Goal: Task Accomplishment & Management: Manage account settings

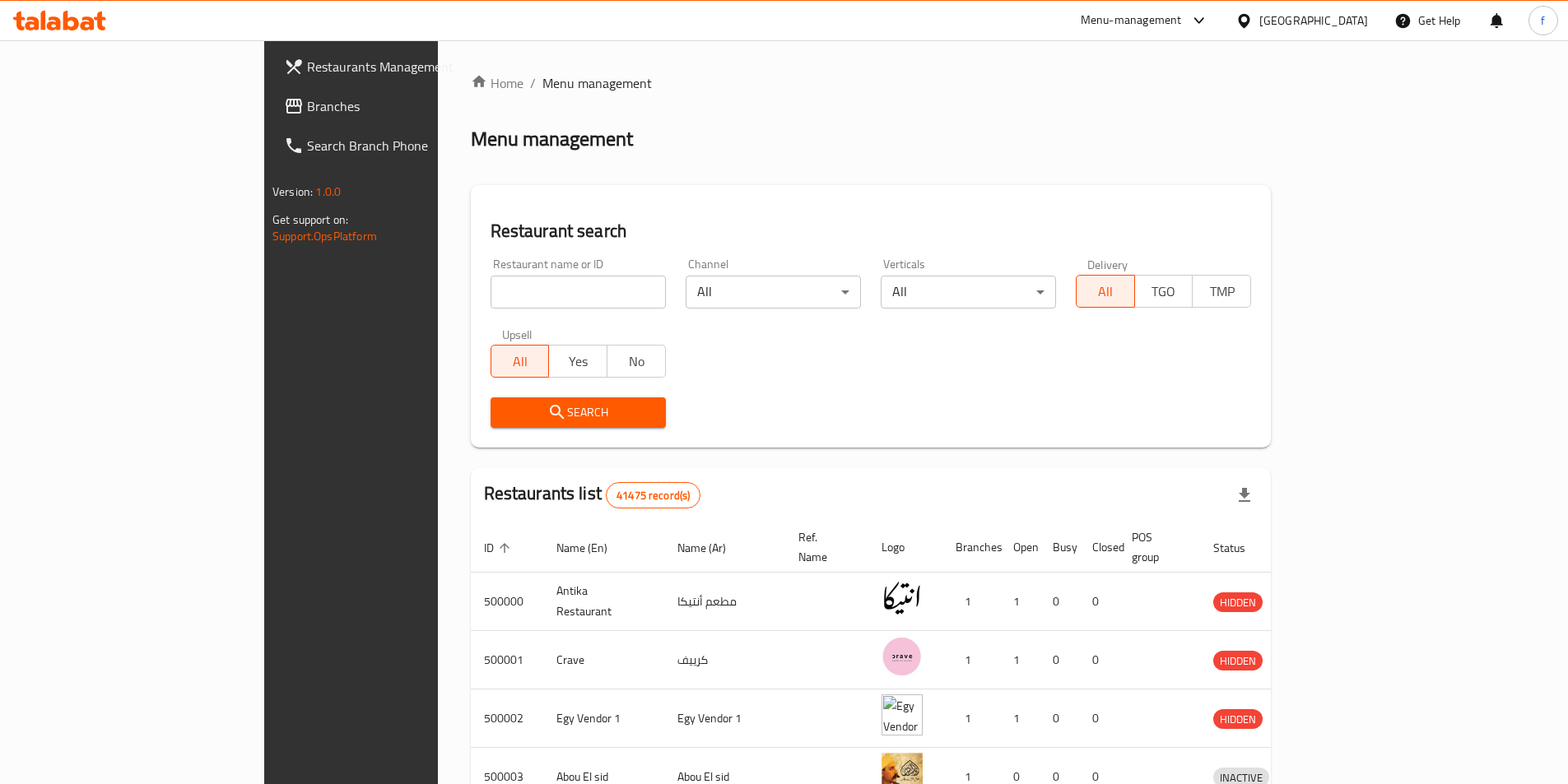
click at [1340, 21] on div "[GEOGRAPHIC_DATA]" at bounding box center [1314, 20] width 109 height 18
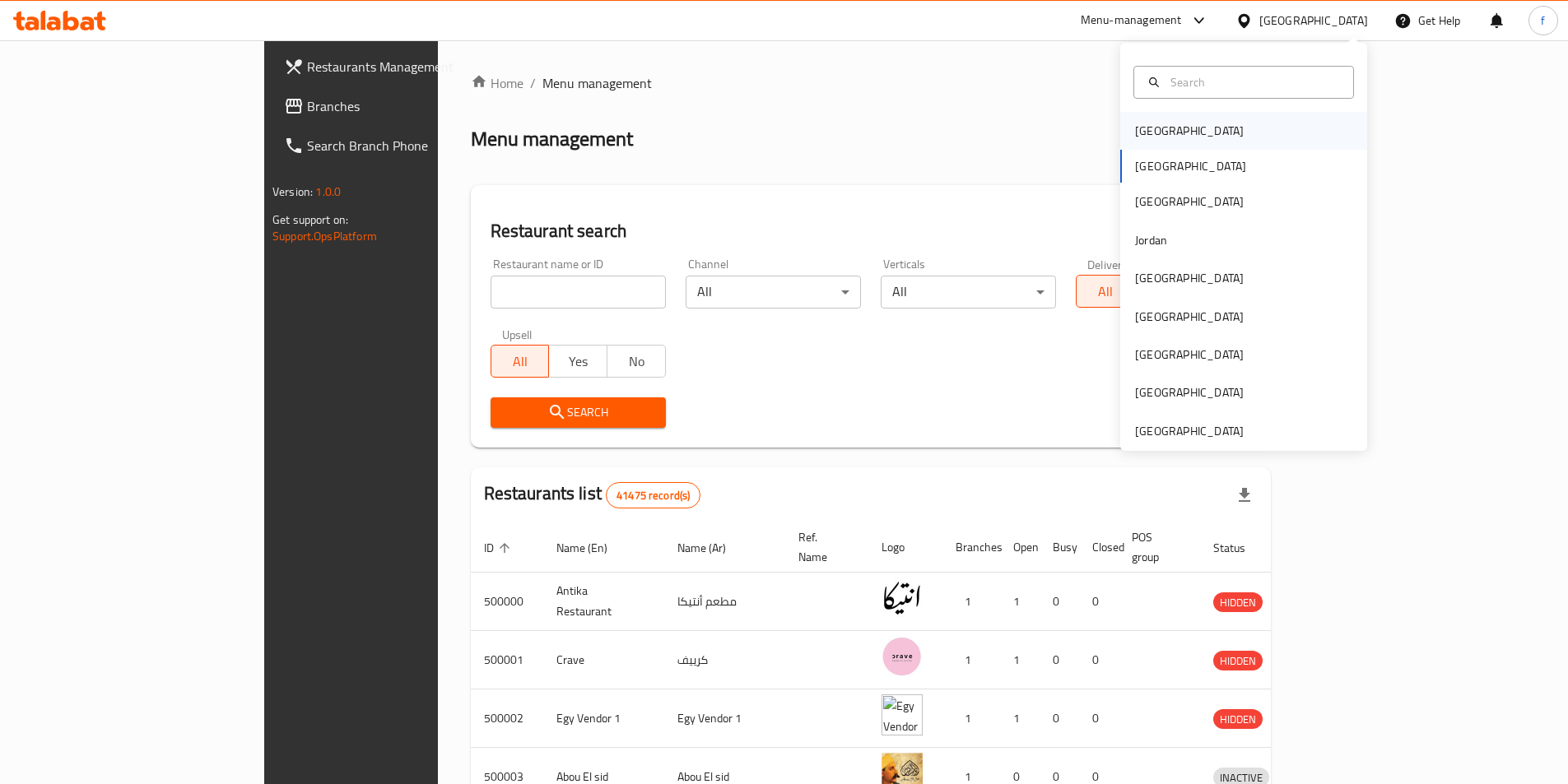
click at [1208, 125] on div "[GEOGRAPHIC_DATA]" at bounding box center [1243, 131] width 247 height 38
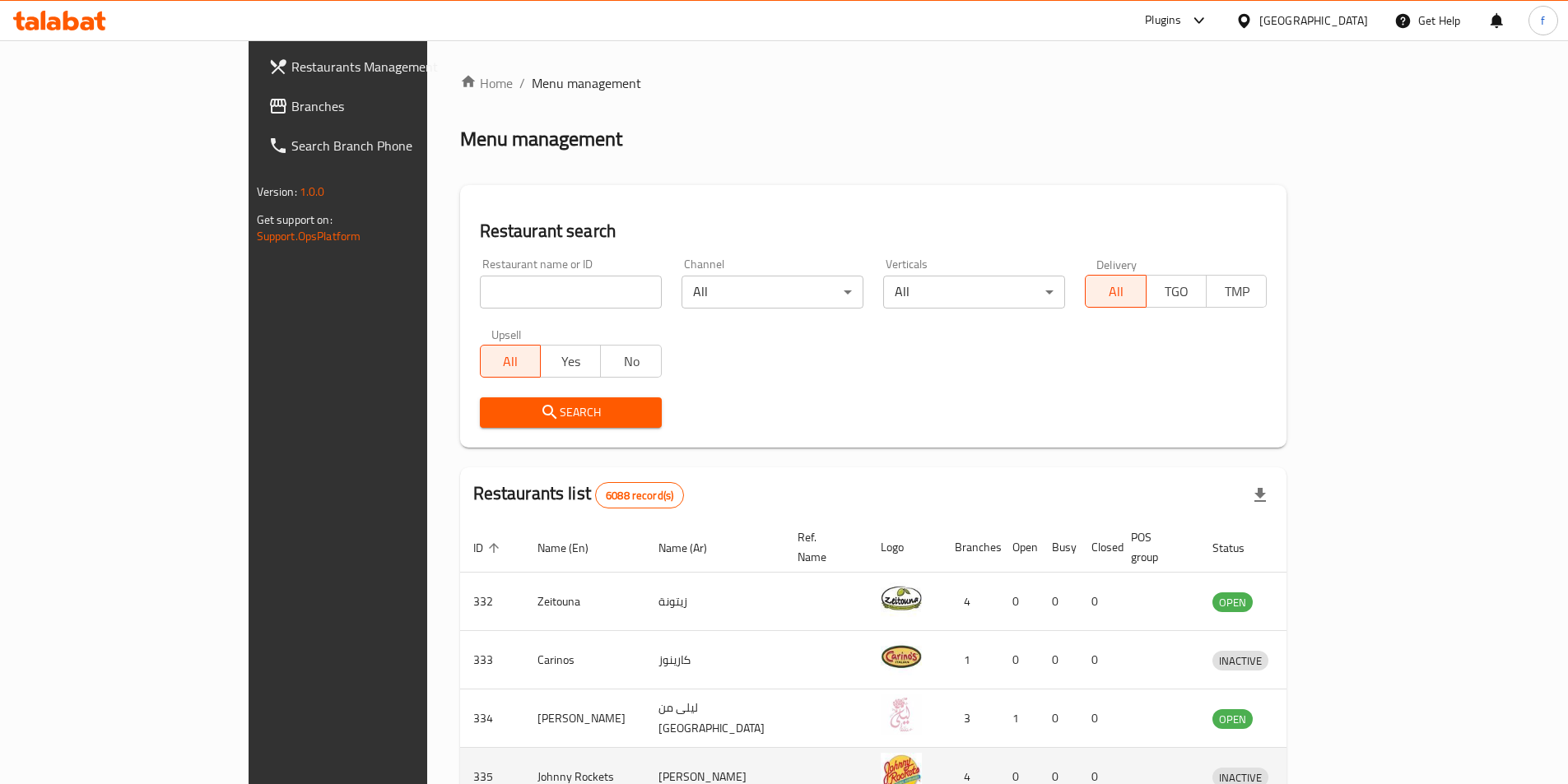
drag, startPoint x: 1211, startPoint y: 768, endPoint x: 1288, endPoint y: 746, distance: 80.1
click at [1199, 768] on td "enhanced table" at bounding box center [1159, 778] width 81 height 59
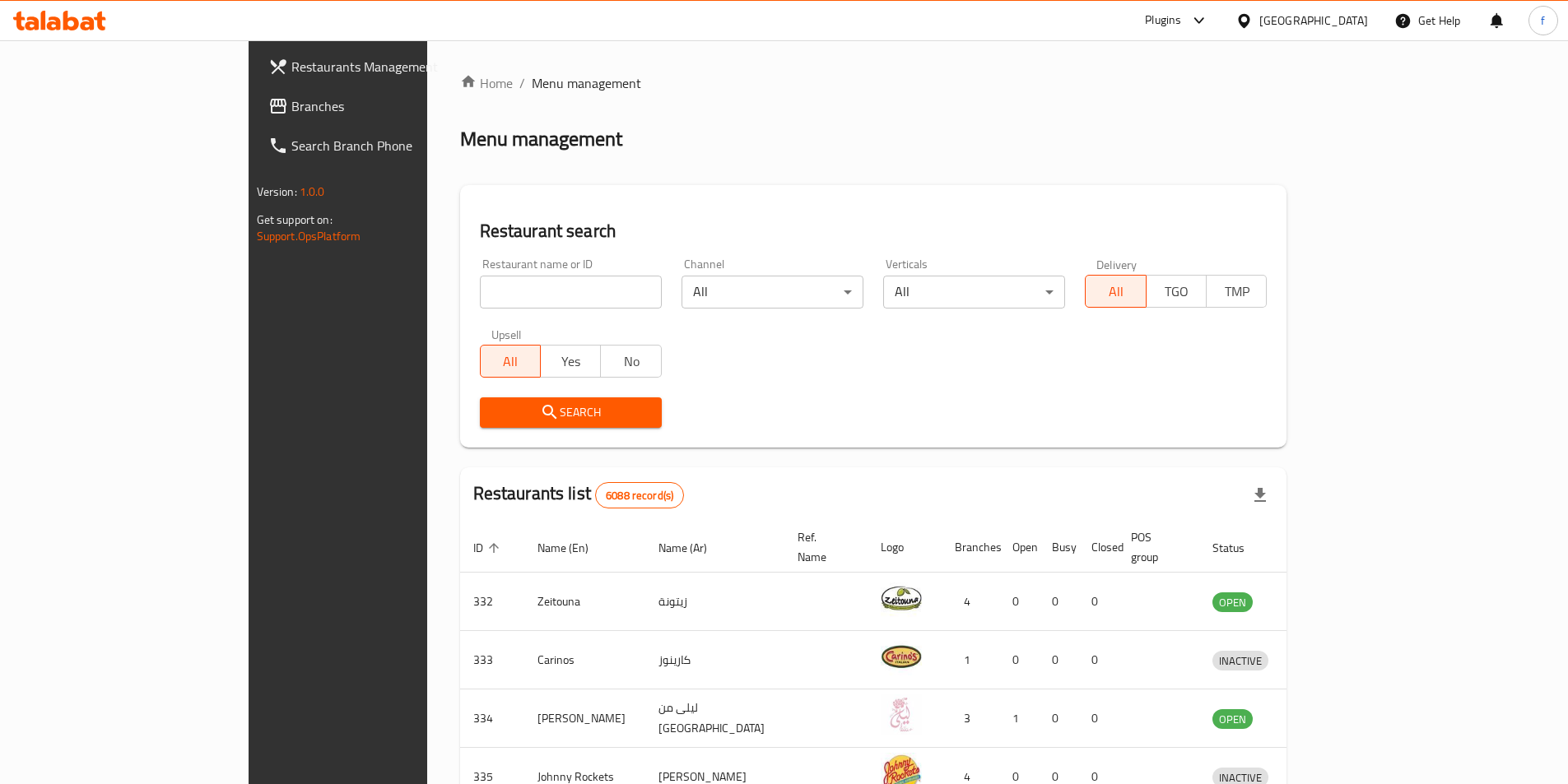
click at [1355, 29] on div "[GEOGRAPHIC_DATA]" at bounding box center [1314, 20] width 109 height 18
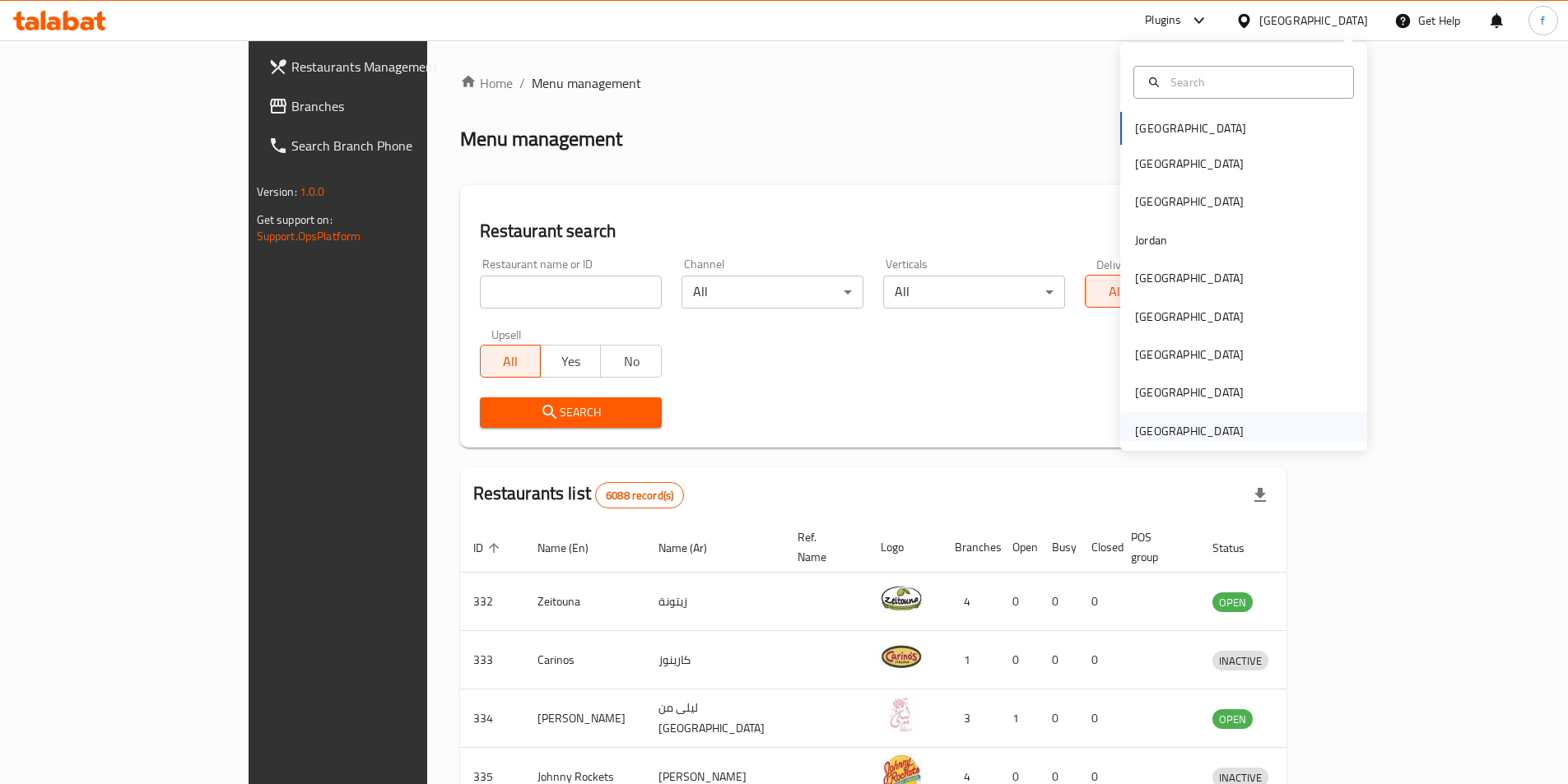
click at [1235, 426] on div "[GEOGRAPHIC_DATA]" at bounding box center [1189, 432] width 135 height 38
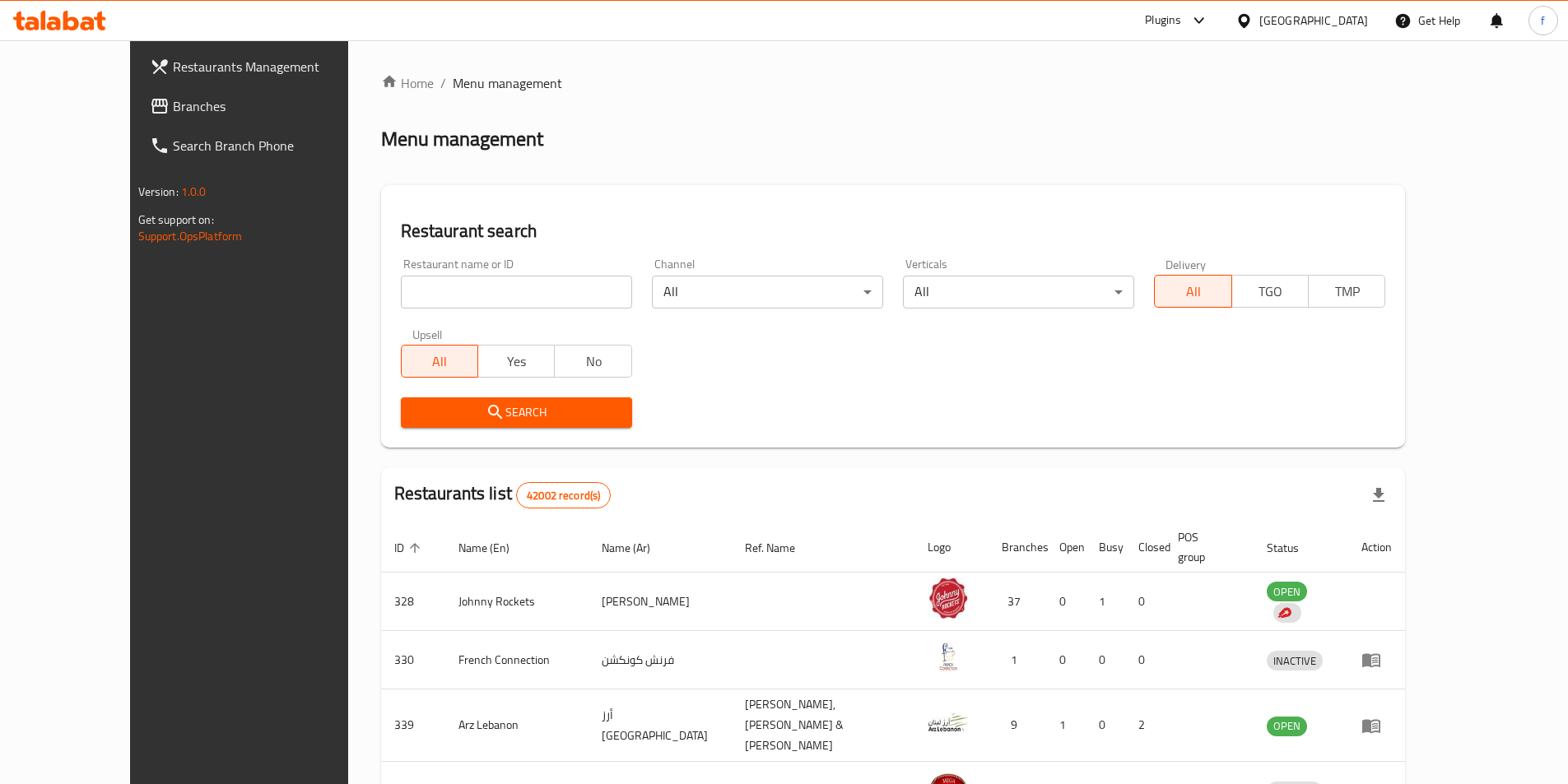
click at [447, 295] on input "search" at bounding box center [516, 292] width 231 height 33
paste input "17548"
type input "17548"
click button "Search" at bounding box center [516, 412] width 231 height 30
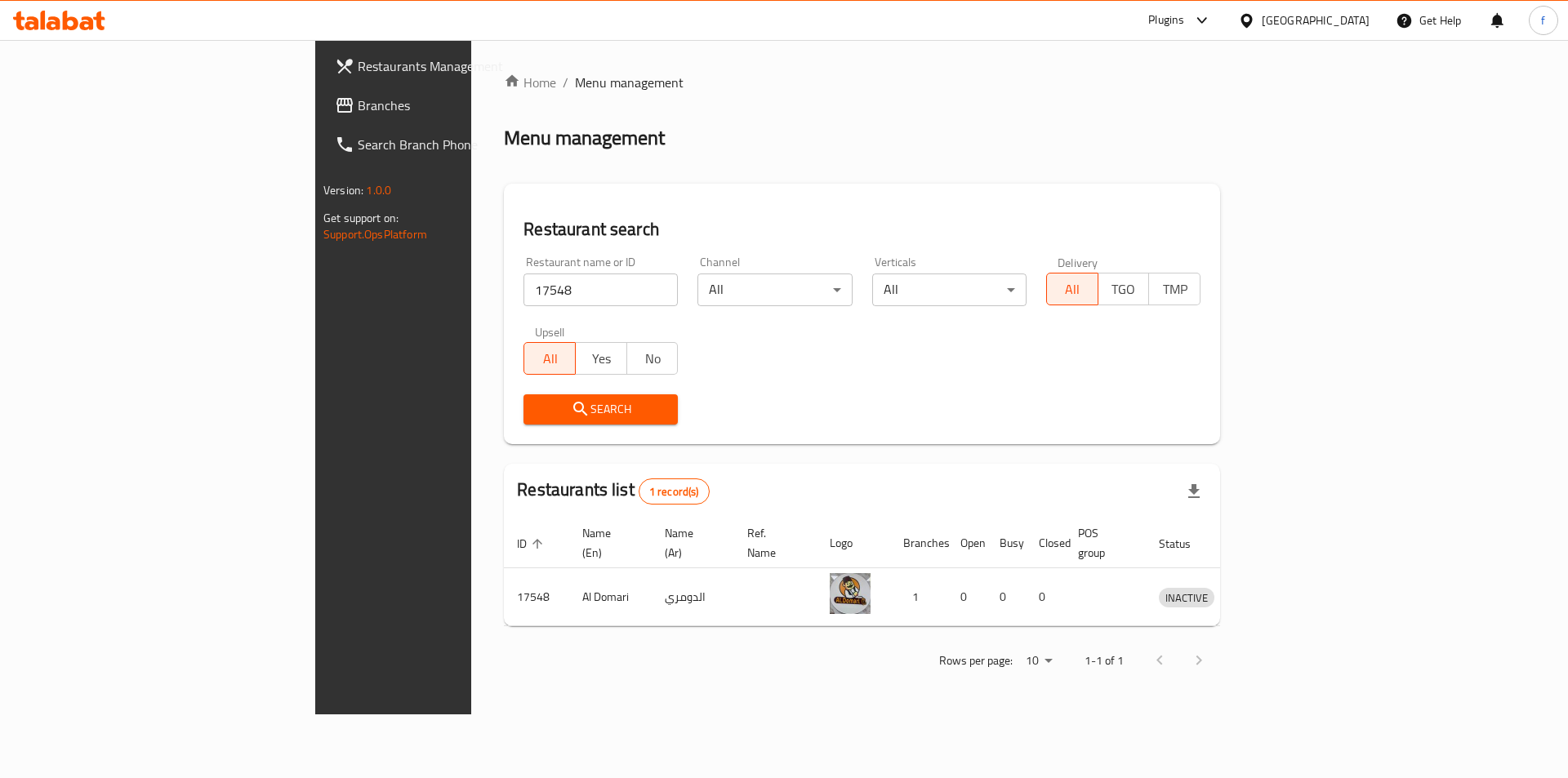
click at [102, 25] on icon at bounding box center [58, 20] width 92 height 20
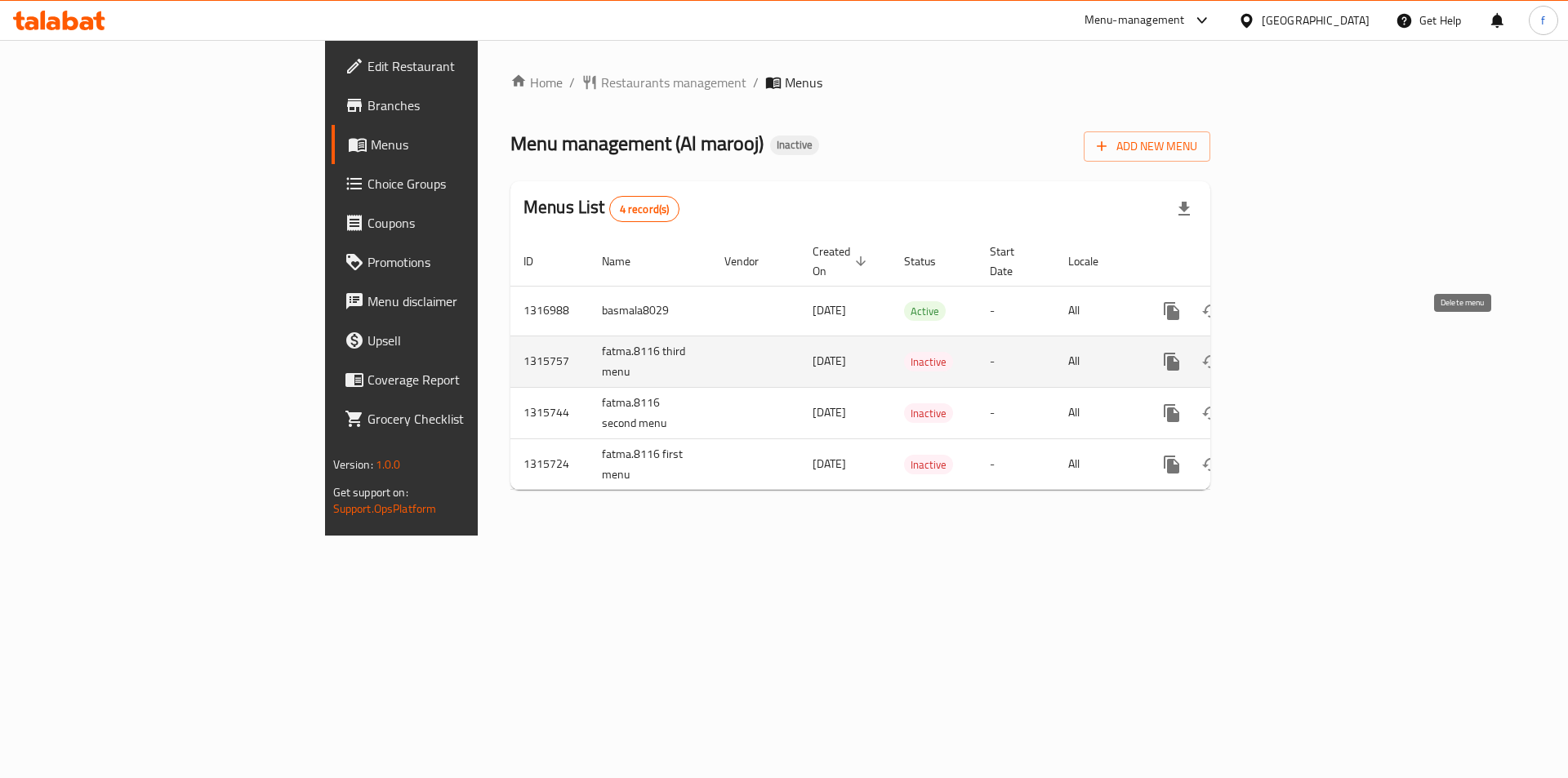
click at [1256, 355] on icon "enhanced table" at bounding box center [1250, 362] width 11 height 15
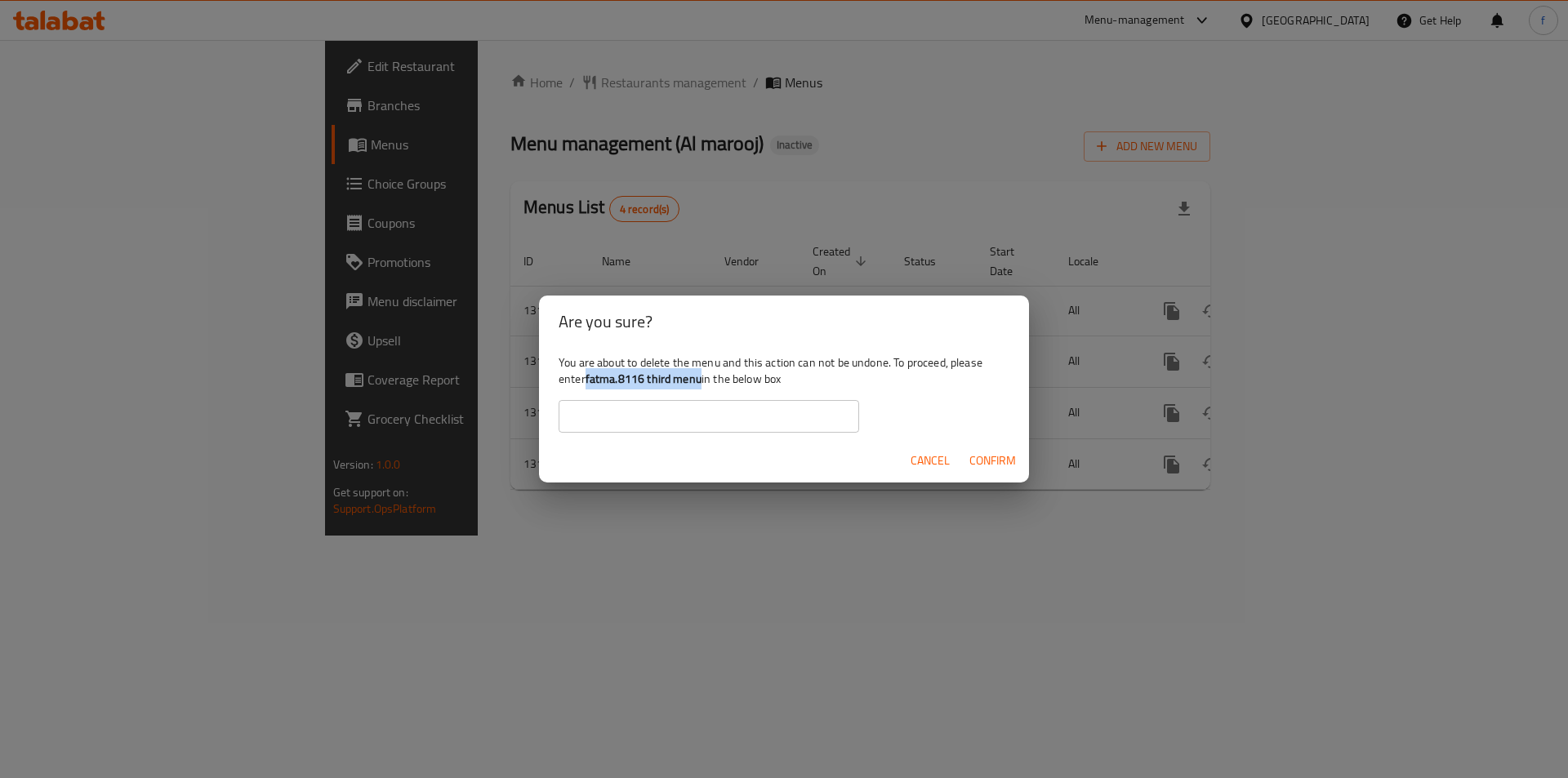
drag, startPoint x: 586, startPoint y: 379, endPoint x: 699, endPoint y: 380, distance: 113.0
click at [699, 380] on div "You are about to delete the menu and this action can not be undone. To proceed,…" at bounding box center [784, 393] width 490 height 92
copy b "fatma.8116 third menu"
click at [707, 417] on input "text" at bounding box center [709, 416] width 301 height 33
paste input "fatma.8116 third menu"
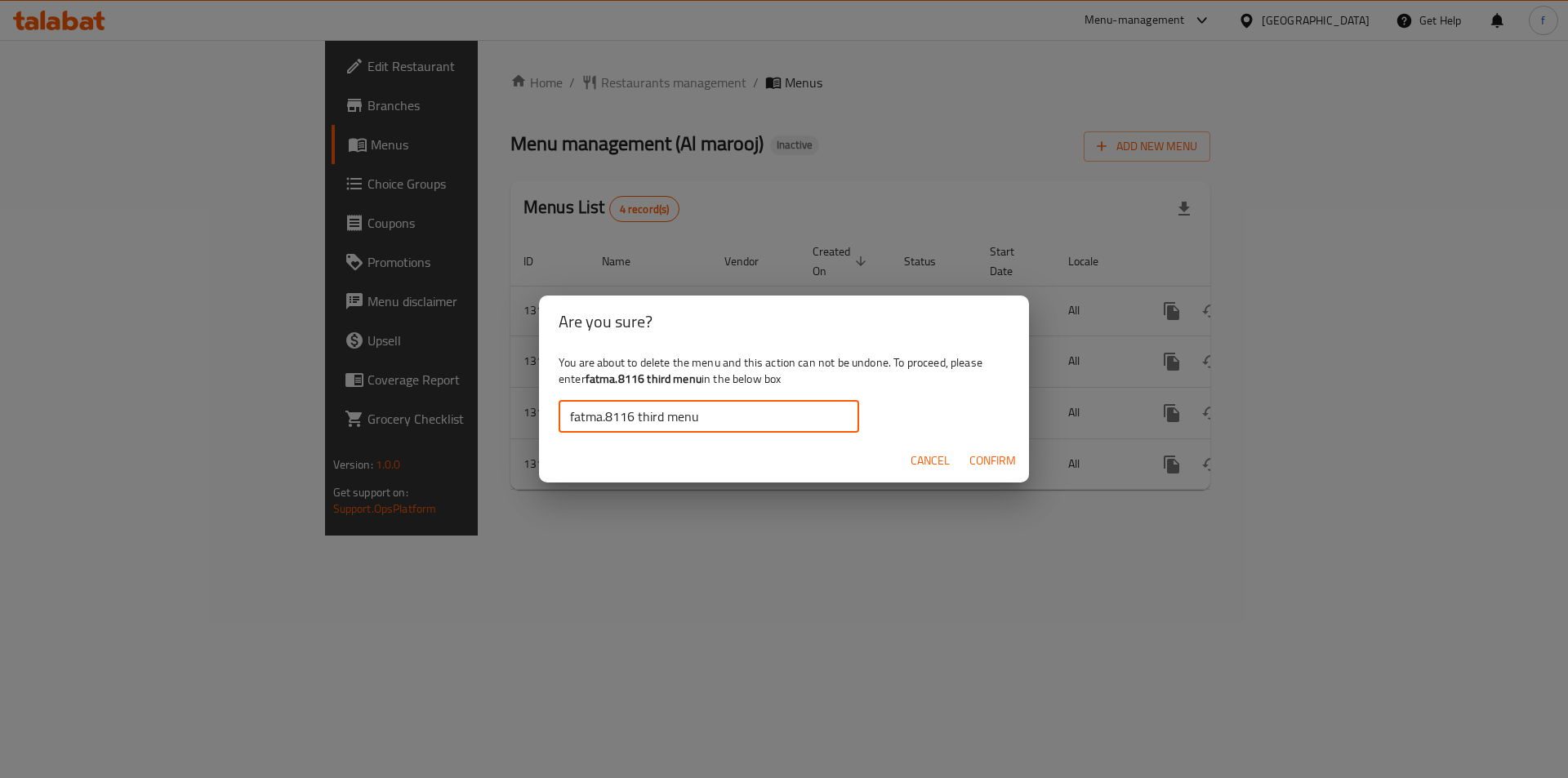
type input "fatma.8116 third menu"
click at [991, 455] on span "Confirm" at bounding box center [993, 461] width 46 height 21
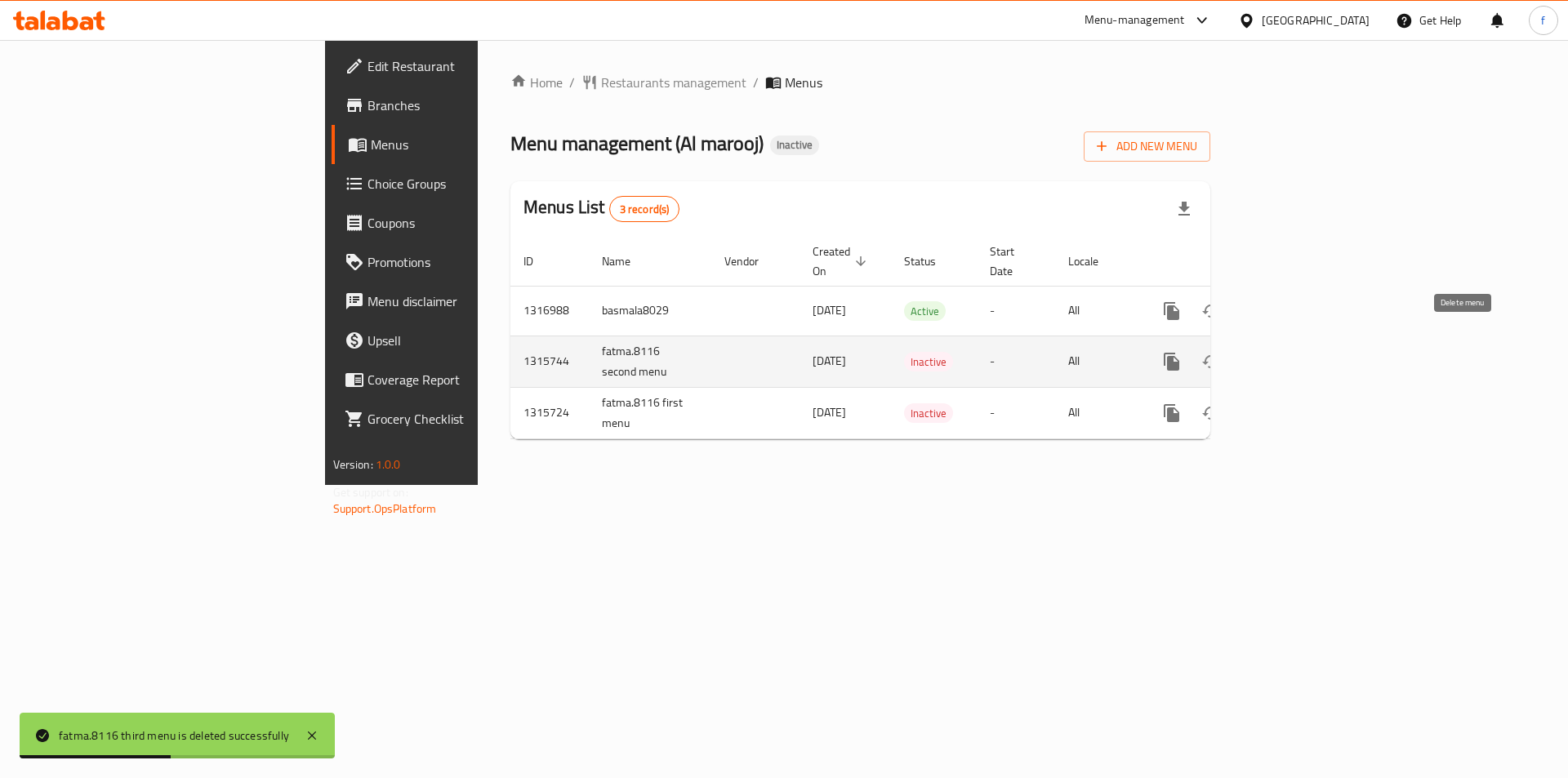
click at [1261, 352] on icon "enhanced table" at bounding box center [1250, 362] width 20 height 20
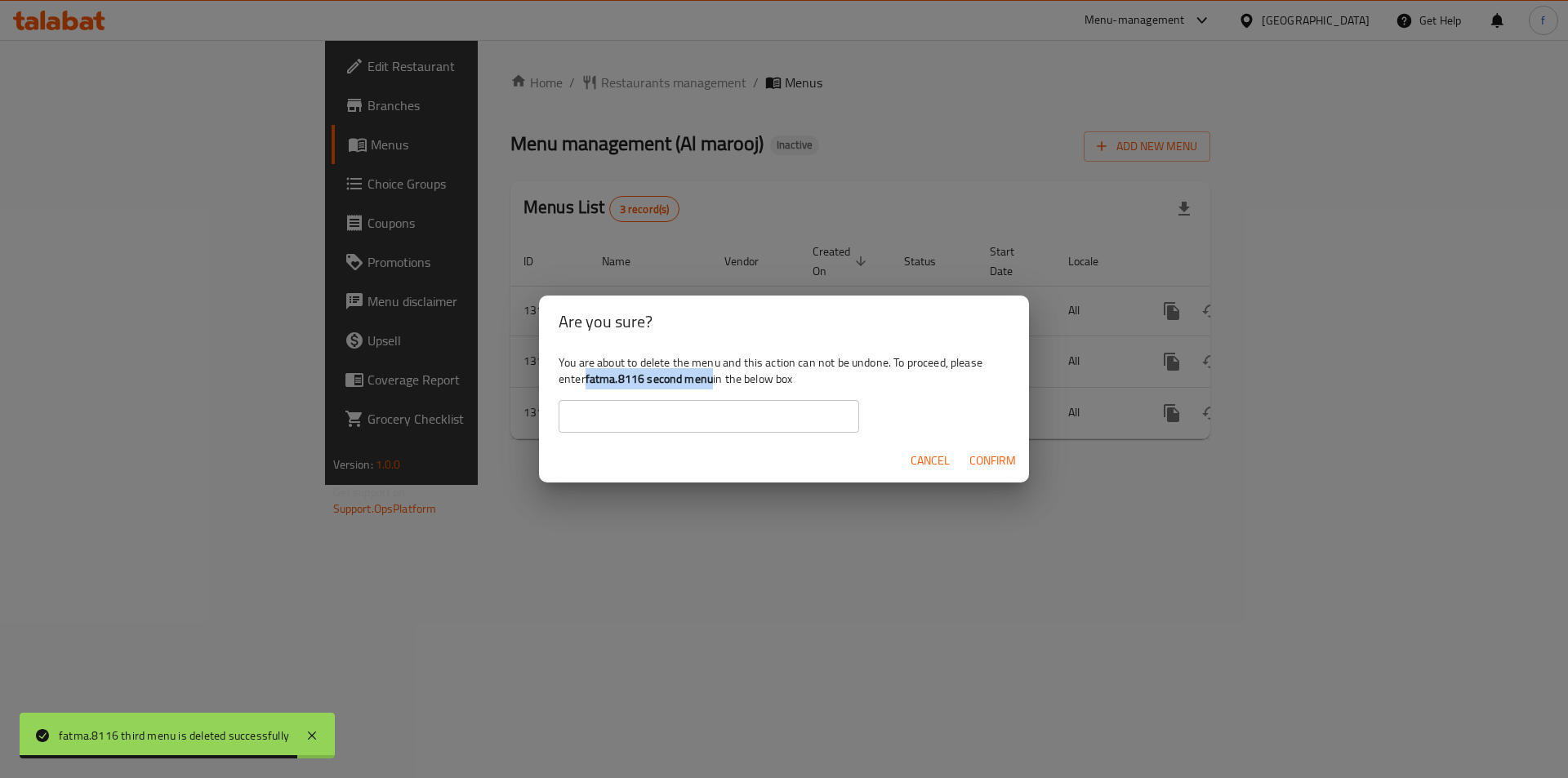
drag, startPoint x: 587, startPoint y: 377, endPoint x: 714, endPoint y: 387, distance: 127.4
click at [714, 387] on div "You are about to delete the menu and this action can not be undone. To proceed,…" at bounding box center [784, 393] width 490 height 92
copy b "fatma.8116 second menu"
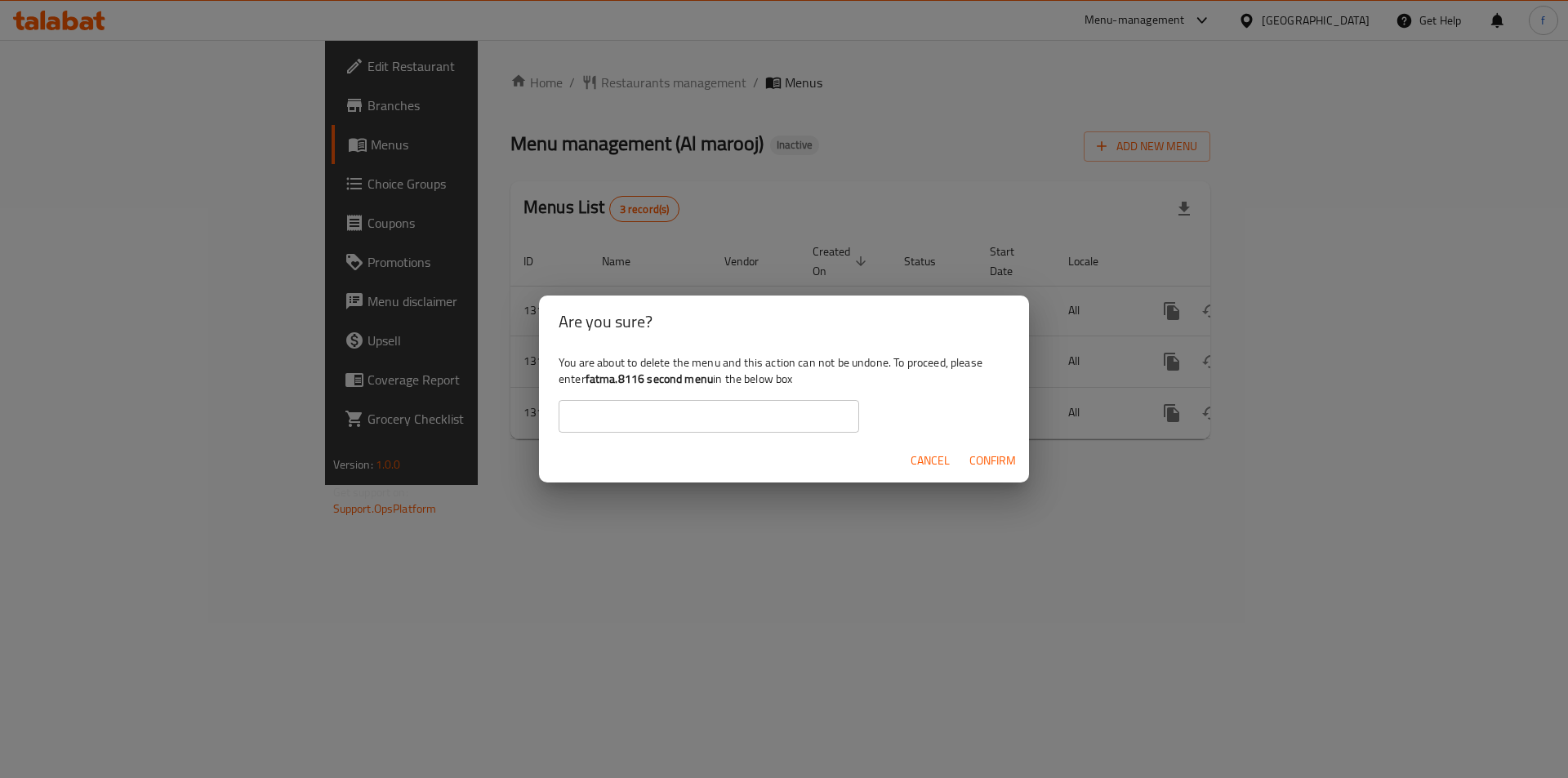
click at [640, 422] on input "text" at bounding box center [709, 416] width 301 height 33
paste input "fatma.8116 second menu"
type input "fatma.8116 second menu"
click at [973, 466] on span "Confirm" at bounding box center [993, 461] width 46 height 21
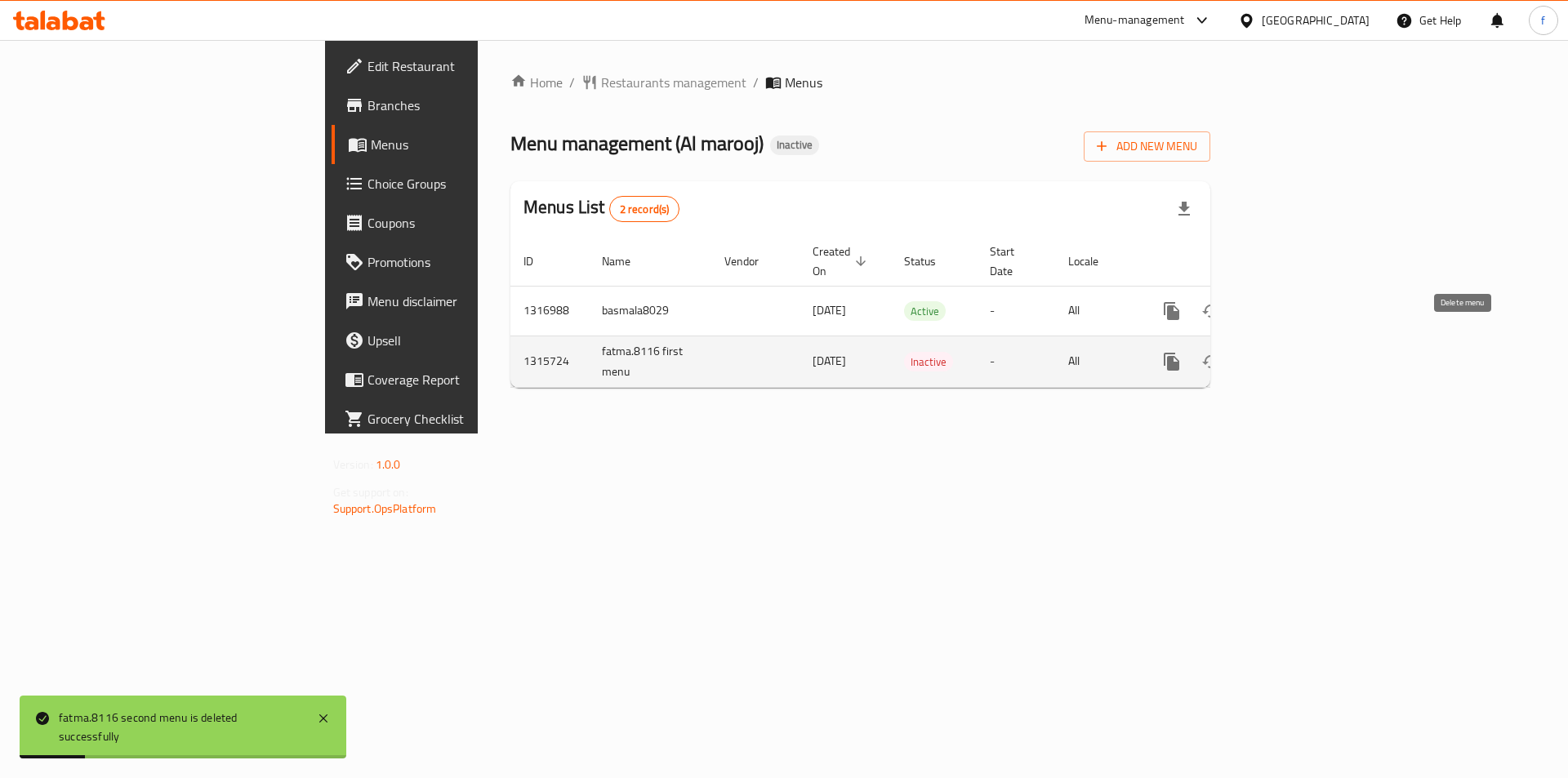
click at [1270, 347] on button "enhanced table" at bounding box center [1250, 362] width 40 height 40
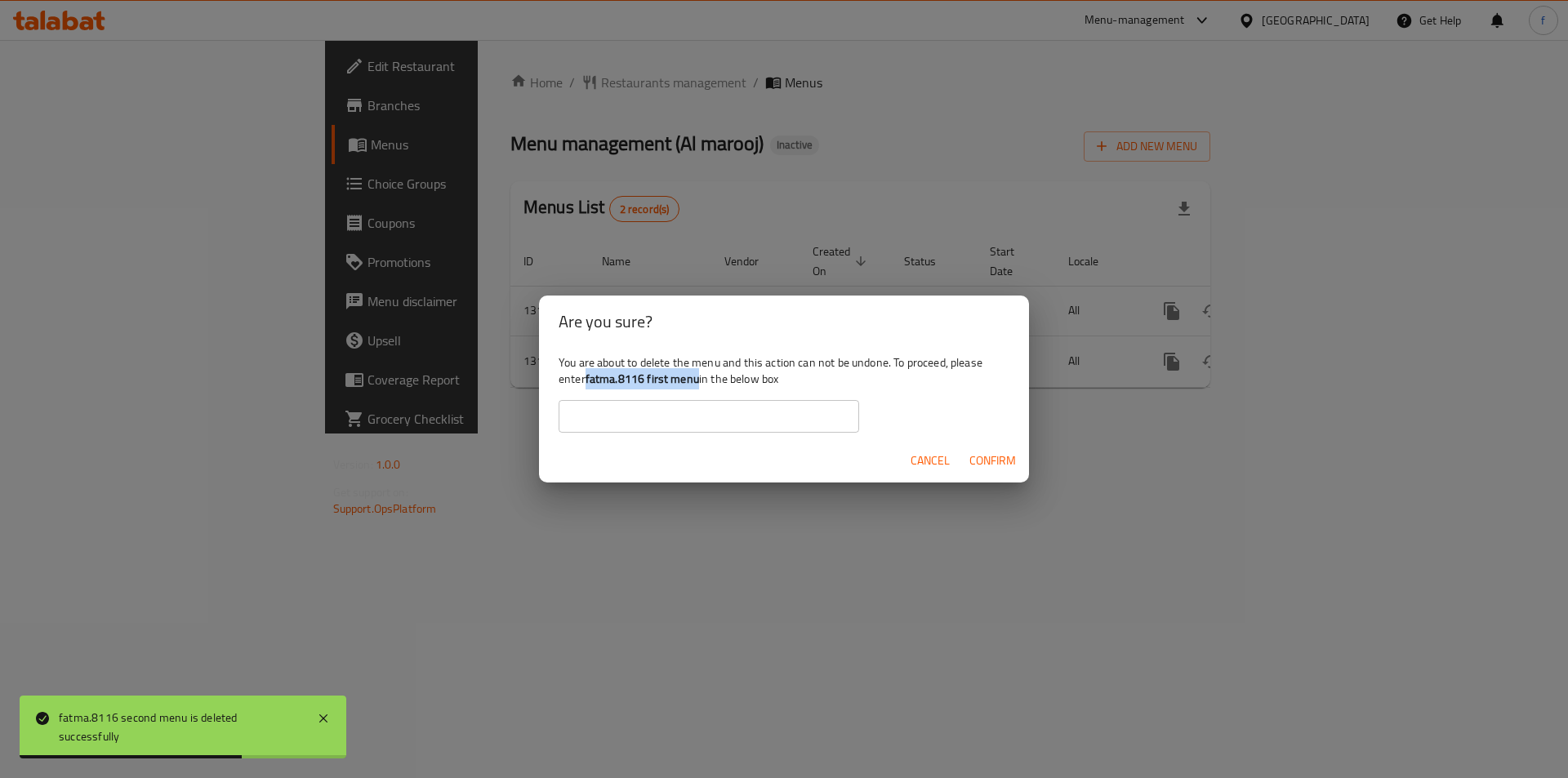
drag, startPoint x: 586, startPoint y: 379, endPoint x: 700, endPoint y: 380, distance: 114.0
click at [700, 380] on div "You are about to delete the menu and this action can not be undone. To proceed,…" at bounding box center [784, 393] width 490 height 92
copy b "fatma.8116 first menu"
click at [682, 422] on input "text" at bounding box center [709, 416] width 301 height 33
paste input "fatma.8116 first menu"
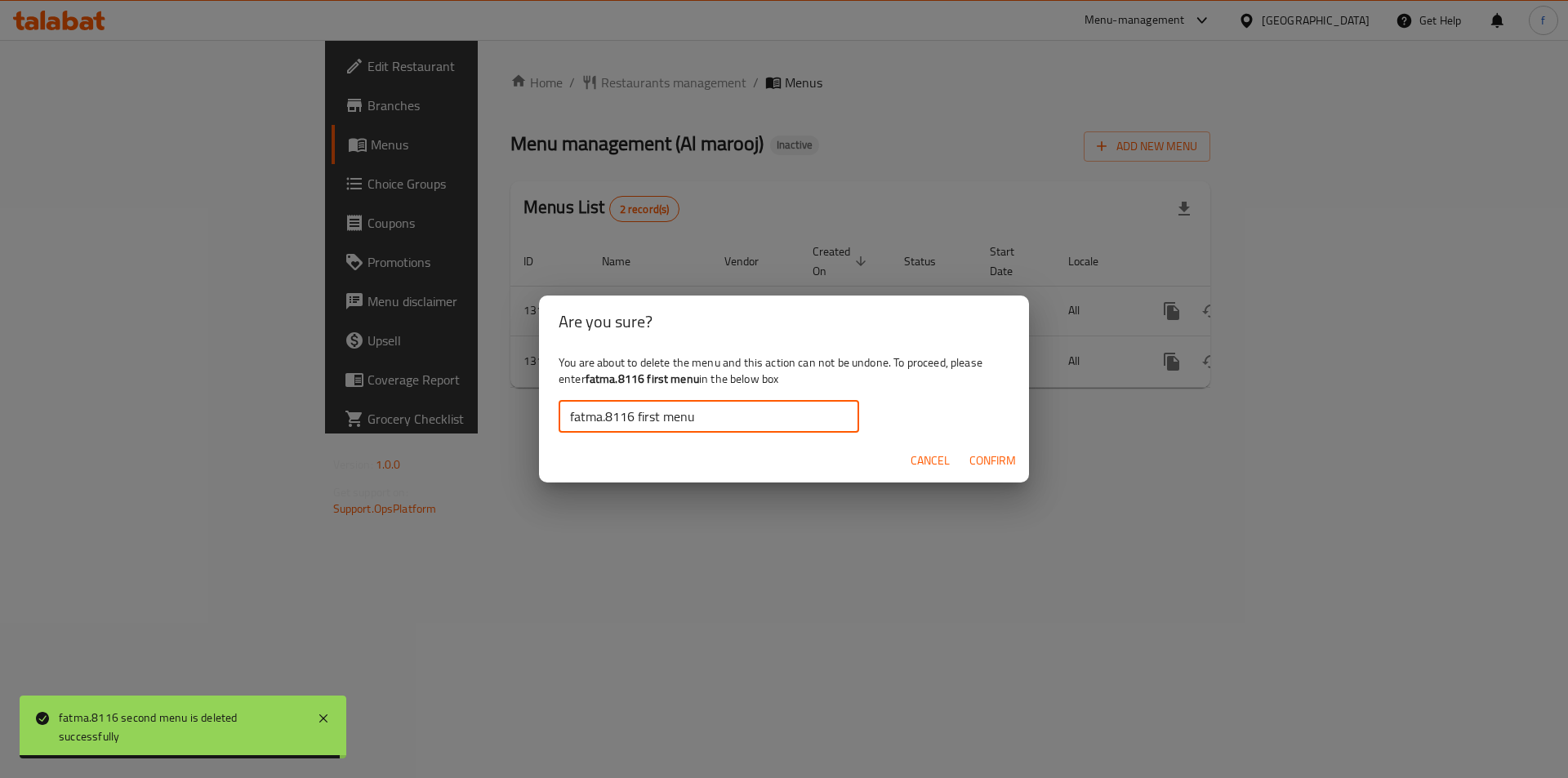
type input "fatma.8116 first menu"
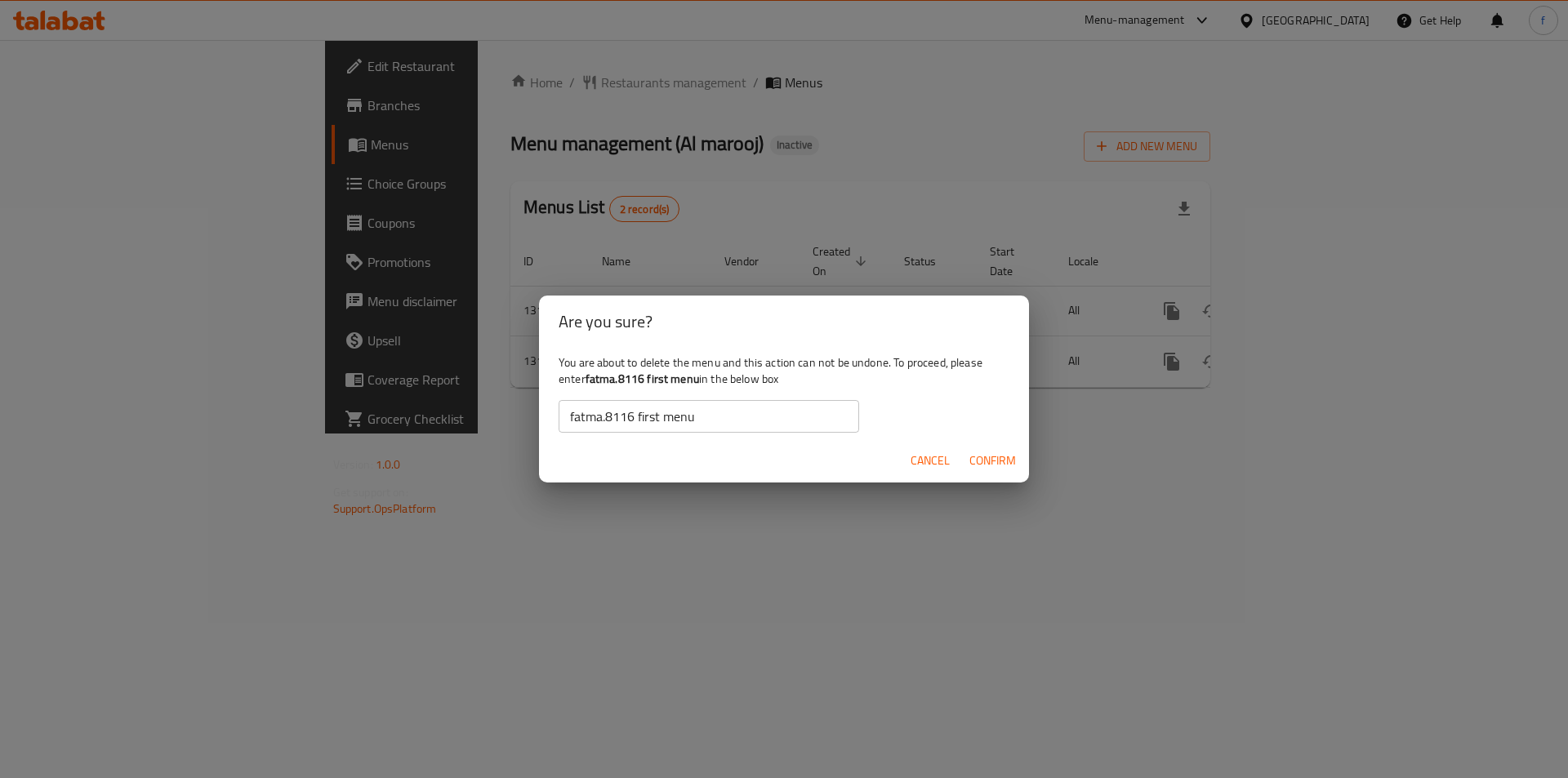
drag, startPoint x: 1012, startPoint y: 440, endPoint x: 994, endPoint y: 459, distance: 26.2
click at [998, 457] on div "Cancel Confirm" at bounding box center [784, 461] width 490 height 43
click at [994, 459] on span "Confirm" at bounding box center [993, 461] width 46 height 21
